Goal: Information Seeking & Learning: Learn about a topic

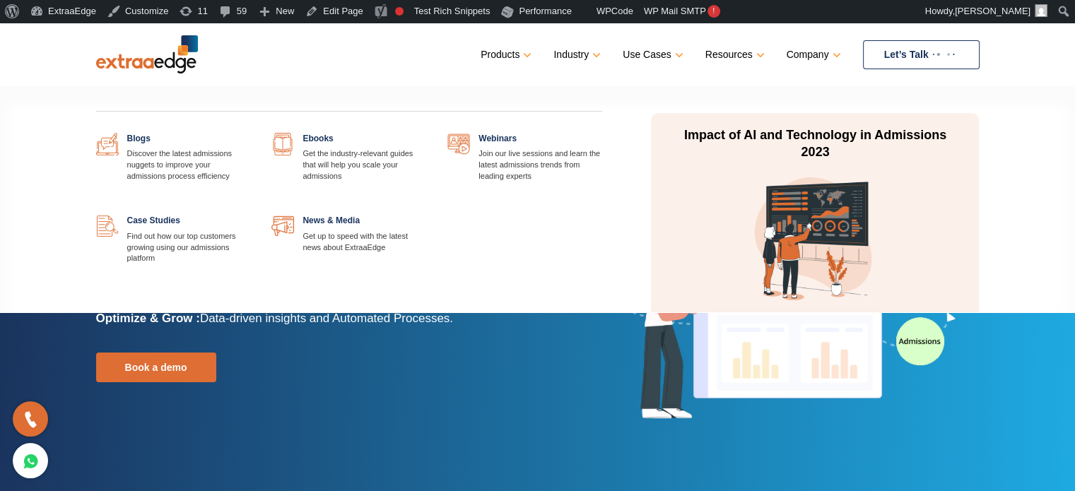
click at [250, 215] on link at bounding box center [250, 215] width 0 height 0
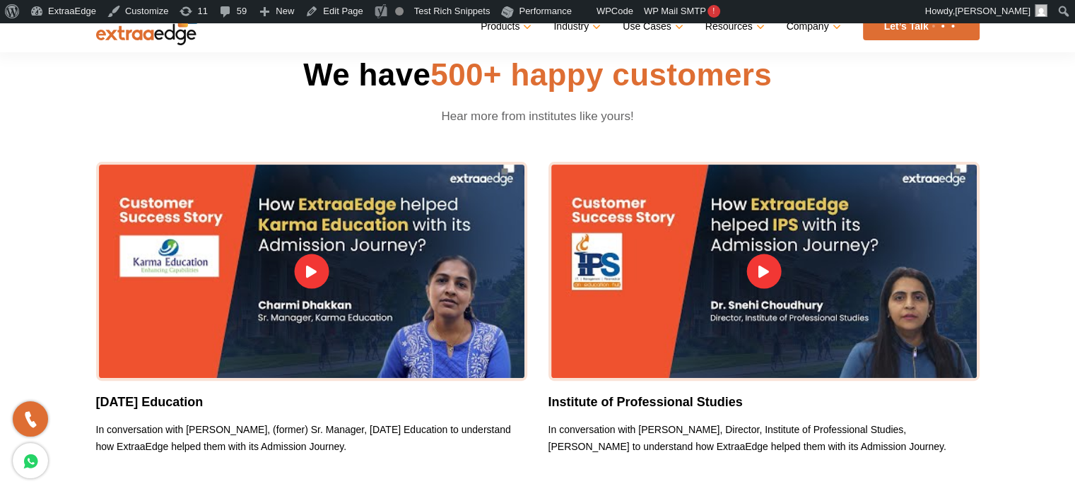
scroll to position [71, 0]
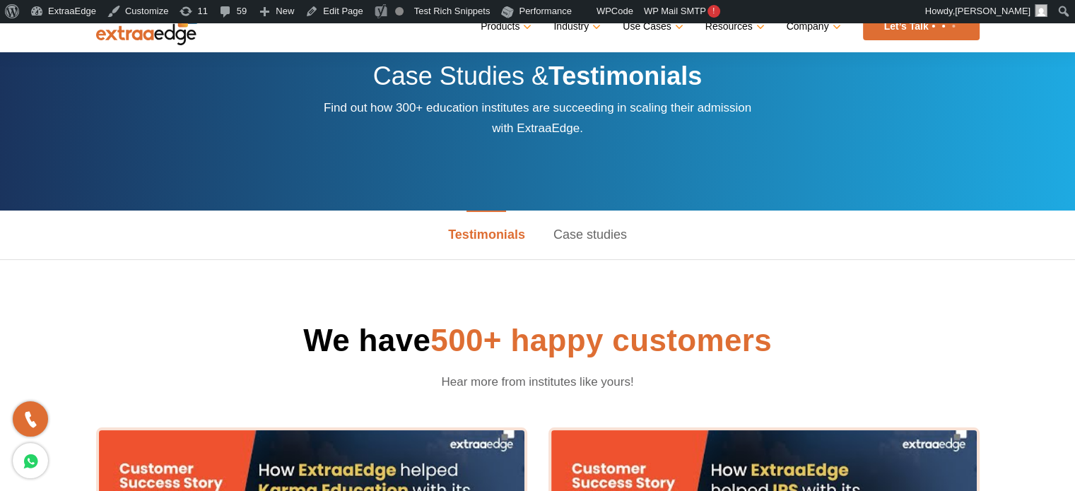
click at [580, 239] on link "Case studies" at bounding box center [590, 235] width 102 height 49
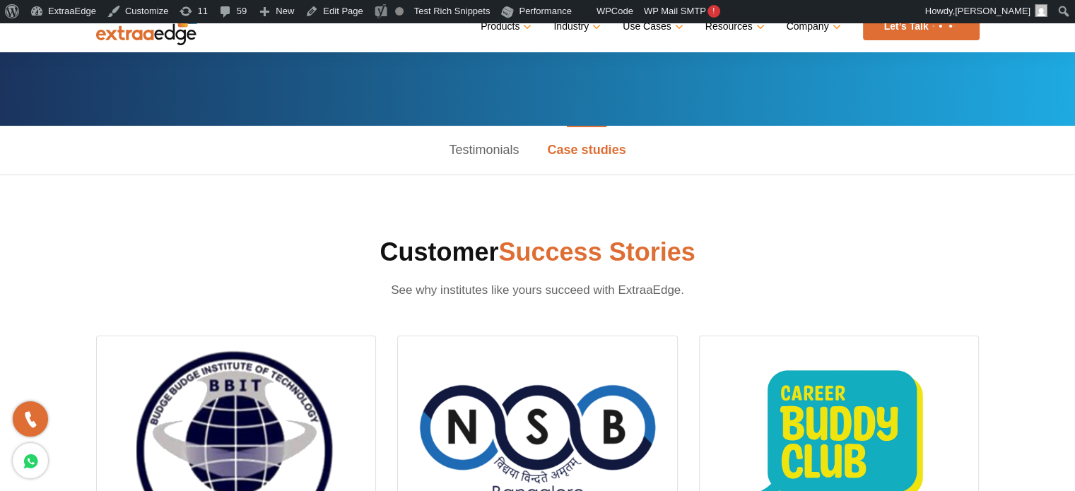
scroll to position [424, 0]
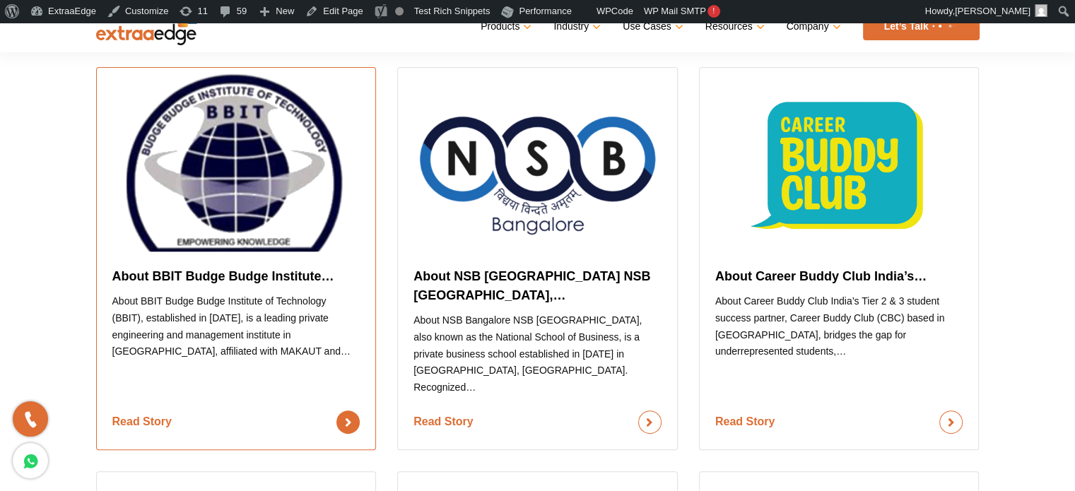
click at [193, 411] on link "Read Story" at bounding box center [236, 422] width 248 height 23
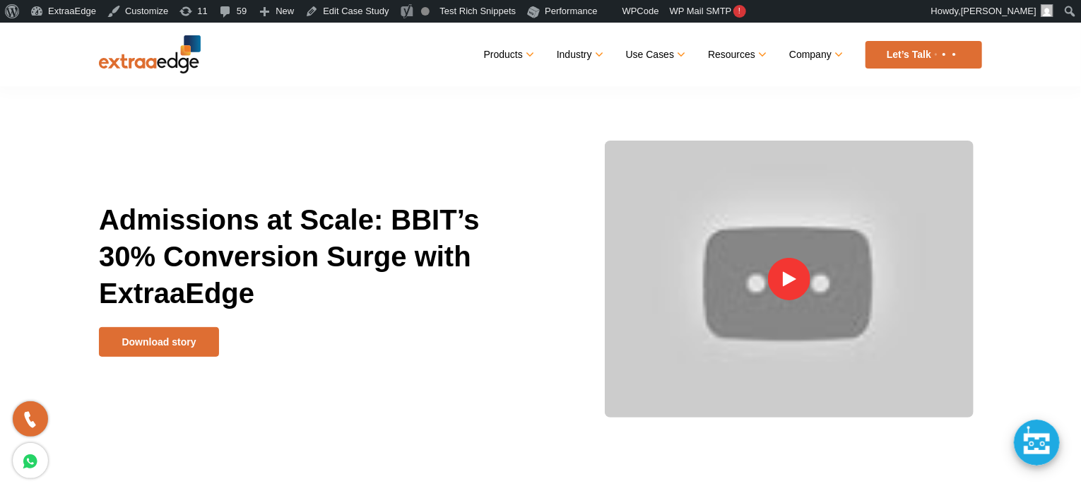
click at [790, 270] on img at bounding box center [789, 279] width 42 height 42
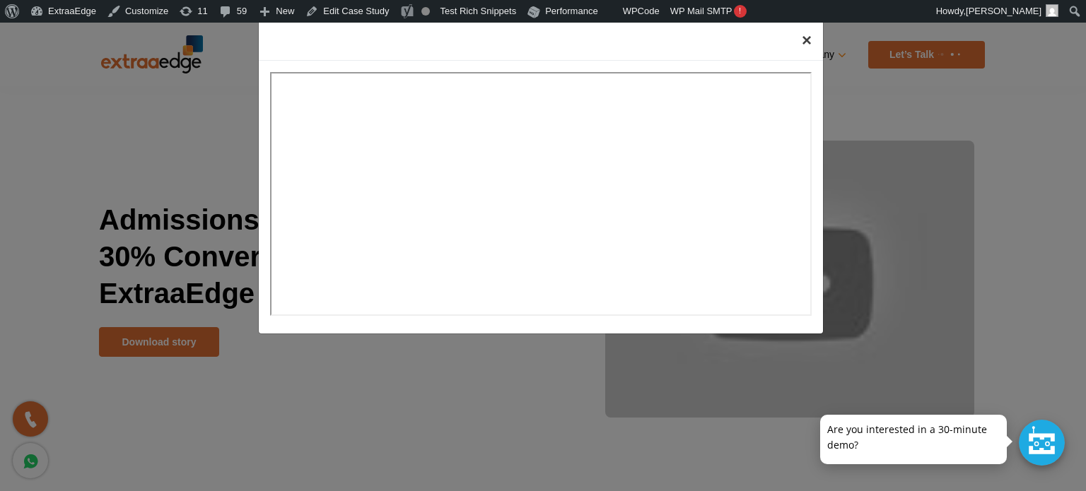
click at [811, 37] on span "×" at bounding box center [807, 39] width 10 height 19
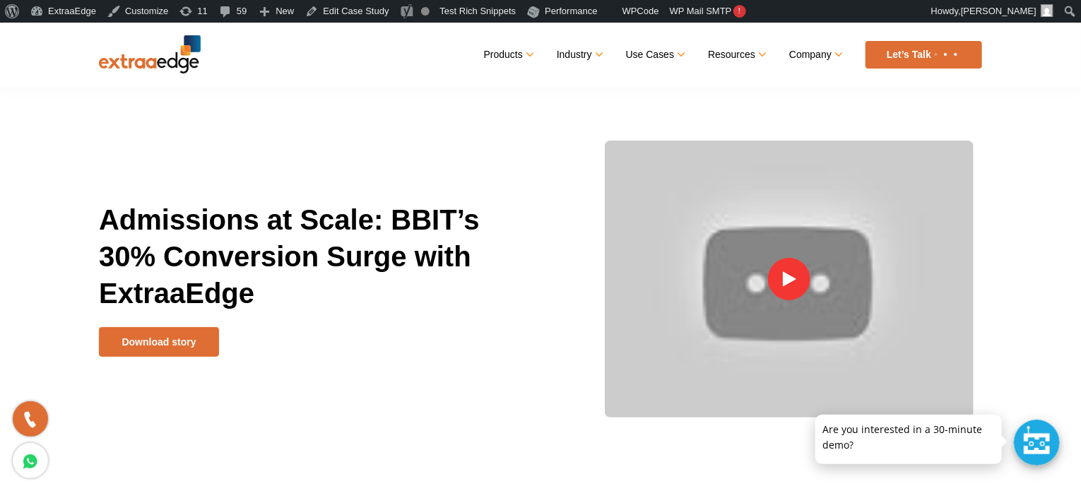
click at [325, 45] on div "Products Education CRM Streamline your entire admissions process on a single pl…" at bounding box center [592, 55] width 782 height 28
click at [31, 98] on section "Admissions at Scale: BBIT’s 30% Conversion Surge with ExtraaEdge Download story" at bounding box center [540, 230] width 1081 height 414
click at [814, 418] on link at bounding box center [816, 417] width 11 height 11
click at [25, 61] on header "Menu Close Products Education CRM Streamline your entire admissions process on …" at bounding box center [540, 55] width 1081 height 64
